Goal: Transaction & Acquisition: Complete application form

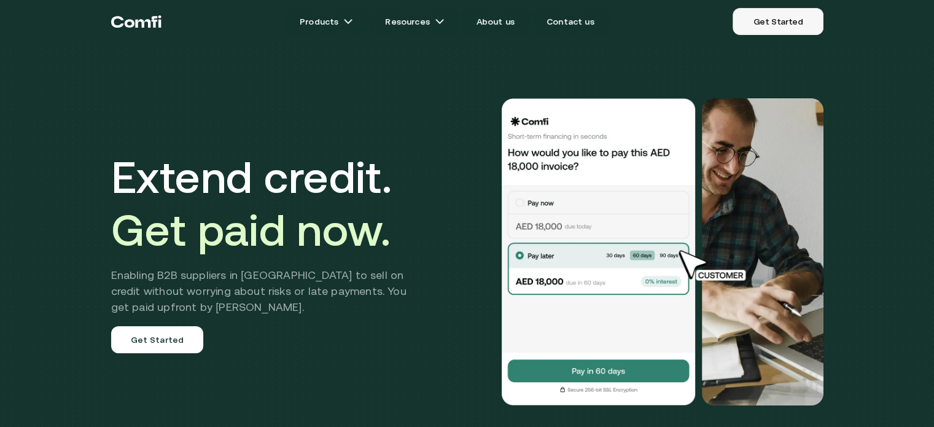
click at [767, 18] on link "Get Started" at bounding box center [778, 21] width 90 height 27
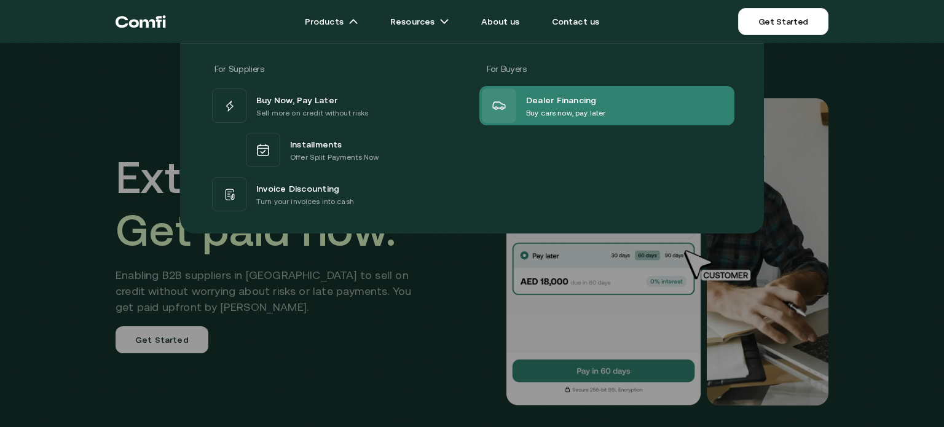
click at [561, 122] on div "Dealer Financing Buy cars now, pay later" at bounding box center [606, 105] width 255 height 39
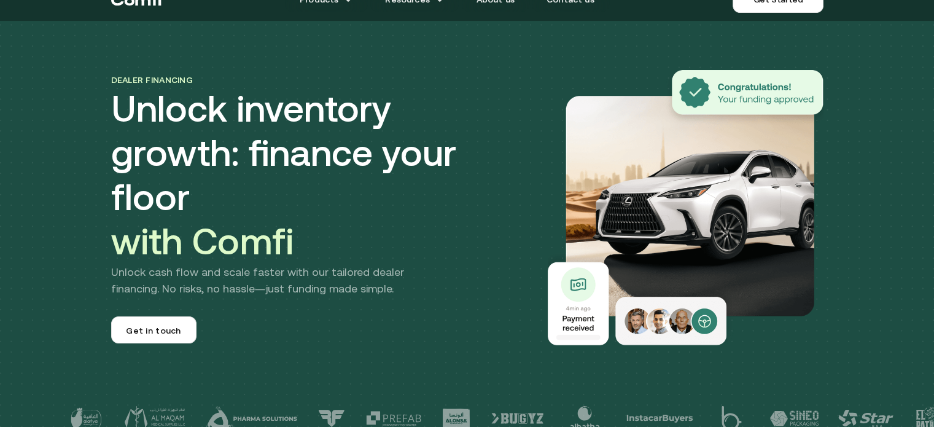
scroll to position [5, 0]
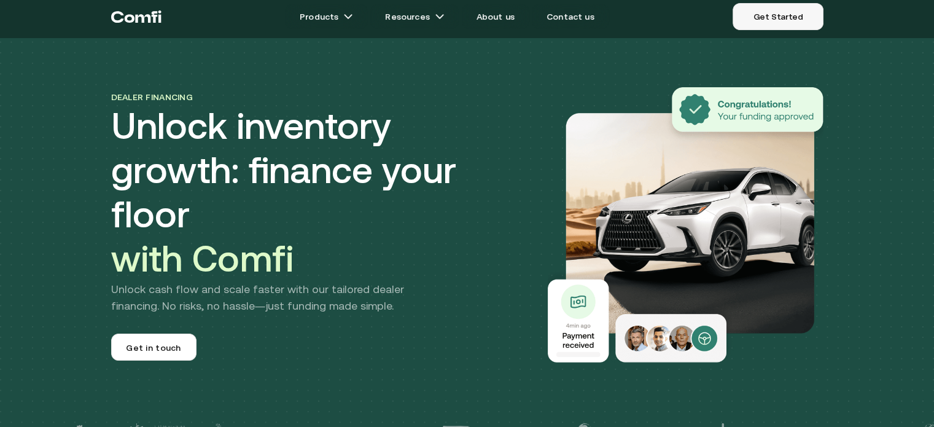
click at [764, 13] on link "Get Started" at bounding box center [778, 16] width 90 height 27
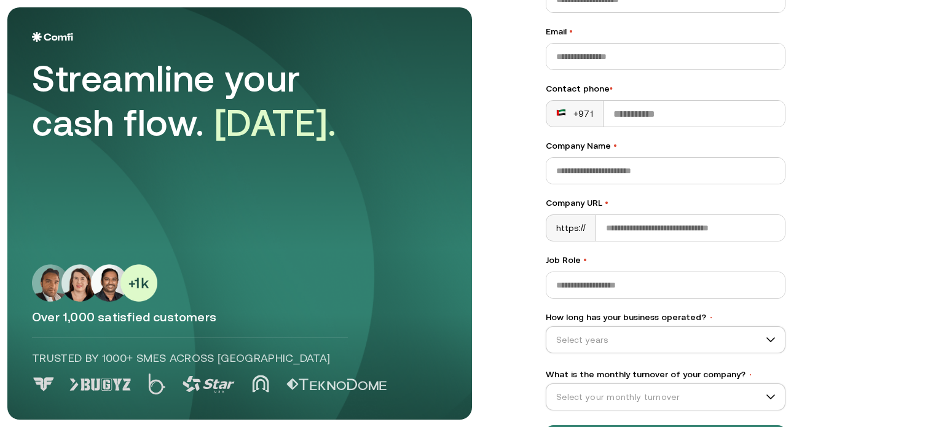
scroll to position [152, 0]
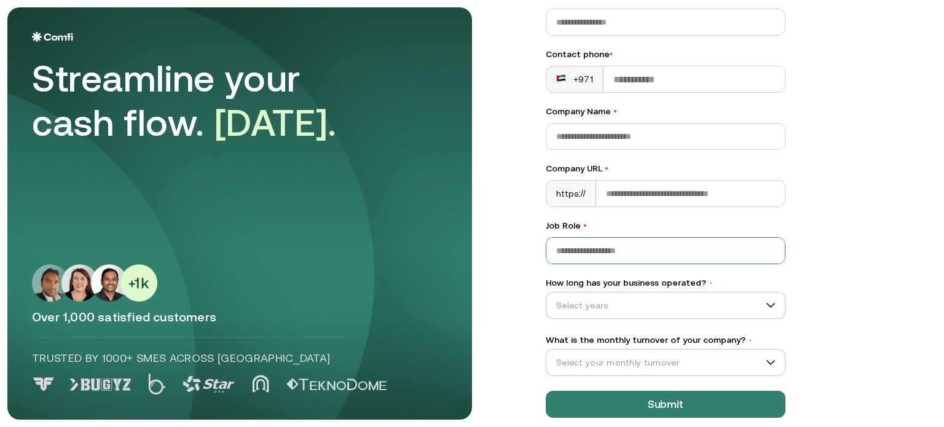
click at [577, 253] on input "Job Role •" at bounding box center [665, 251] width 238 height 26
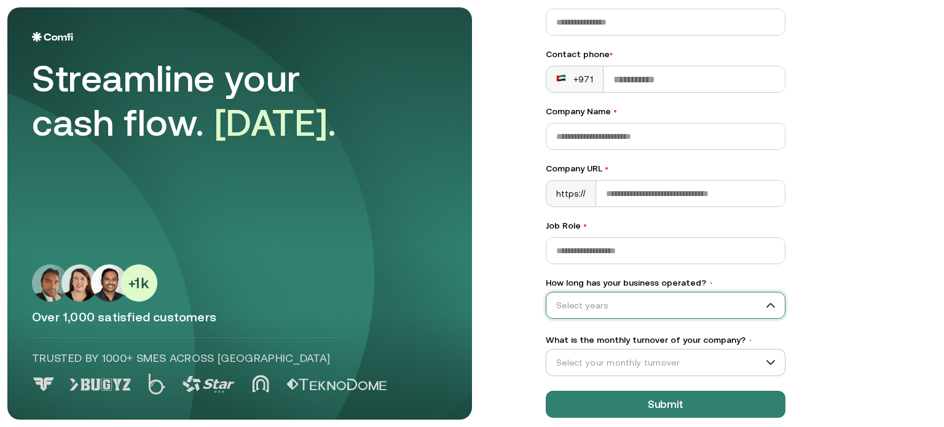
click at [668, 311] on input "How long has your business operated? •" at bounding box center [659, 305] width 227 height 18
click at [903, 213] on div "Let’s Get Started Full name • Email • Contact phone • +971 Company Name • Compa…" at bounding box center [728, 61] width 415 height 412
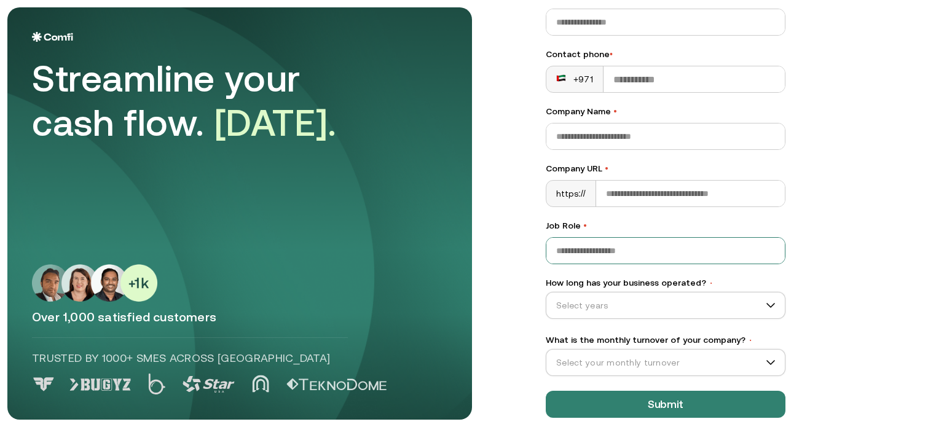
click at [676, 246] on input "Job Role •" at bounding box center [665, 251] width 238 height 26
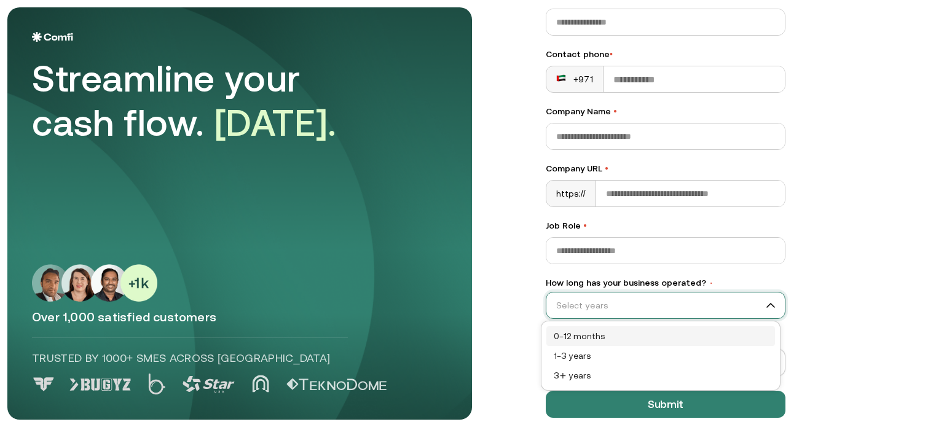
click at [749, 306] on input "How long has your business operated? •" at bounding box center [659, 305] width 227 height 18
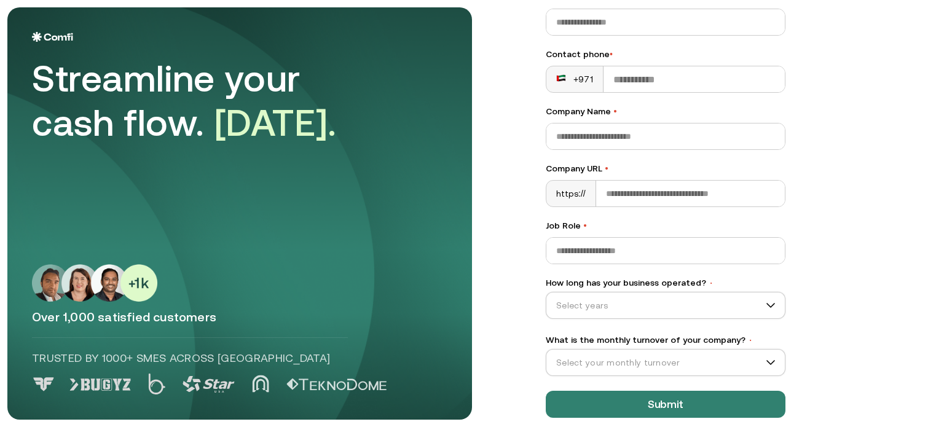
click at [834, 281] on main "Streamline your cash flow. [DATE]. Over 1,000 satisfied customers Trusted by 10…" at bounding box center [472, 213] width 944 height 427
click at [740, 364] on input "What is the monthly turnover of your company? •" at bounding box center [659, 362] width 227 height 18
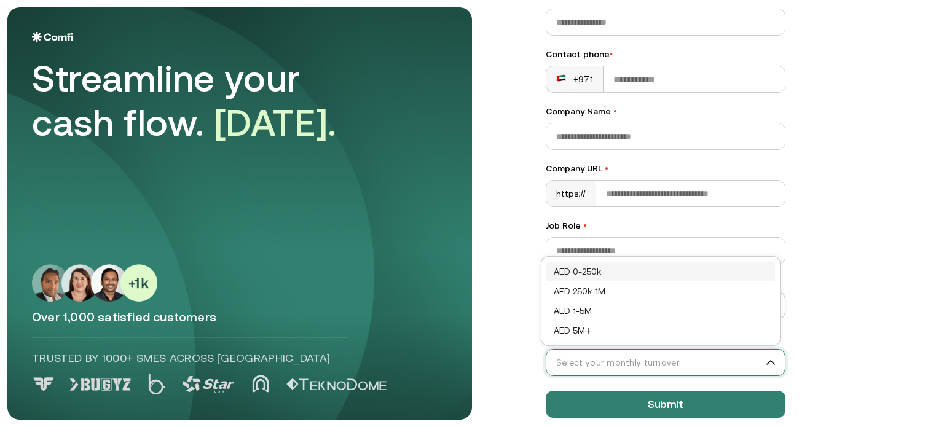
click at [740, 364] on input "What is the monthly turnover of your company? •" at bounding box center [659, 362] width 227 height 18
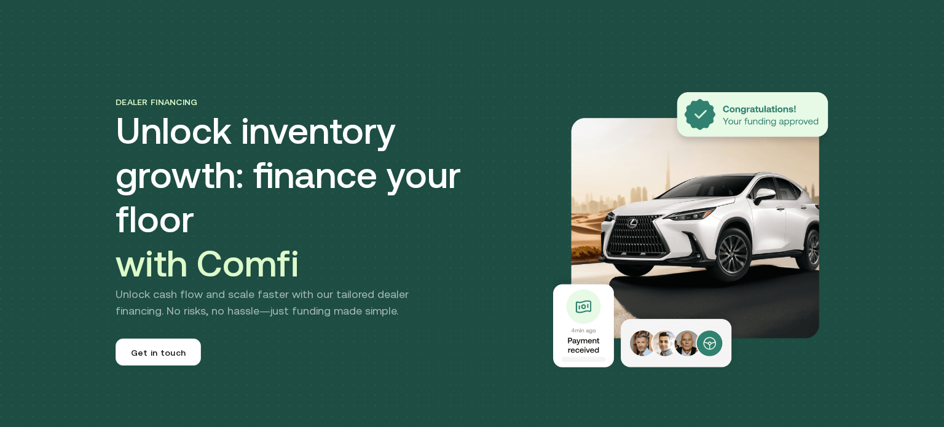
scroll to position [5, 0]
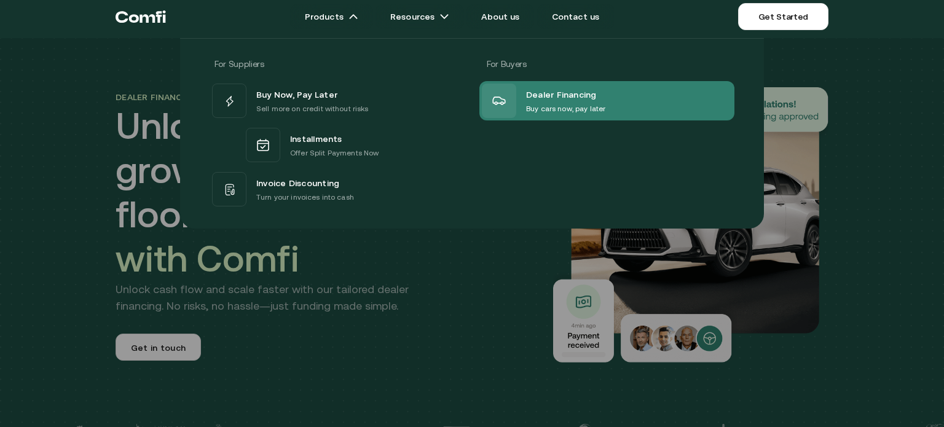
click at [547, 104] on p "Buy cars now, pay later" at bounding box center [565, 109] width 79 height 12
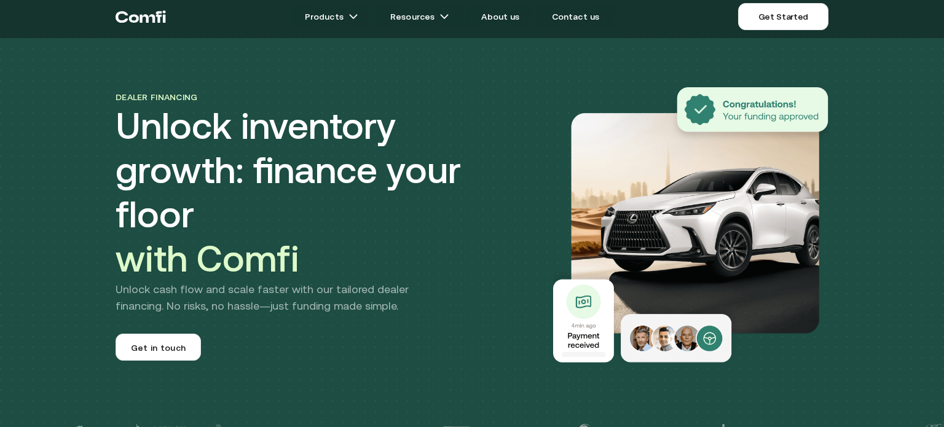
scroll to position [0, 0]
